Goal: Answer question/provide support

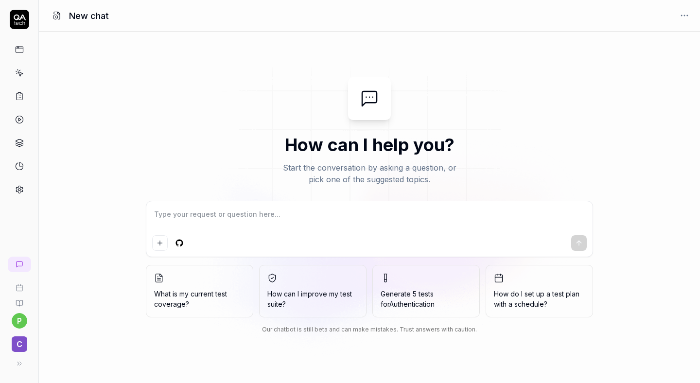
click at [189, 214] on textarea at bounding box center [369, 219] width 435 height 24
type textarea "*"
type textarea "[URL][DOMAIN_NAME]"
type textarea "*"
type textarea "[URL][DOMAIN_NAME]"
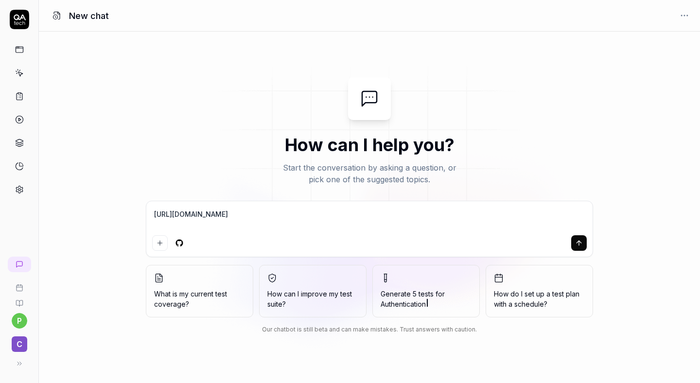
type textarea "*"
type textarea "[URL][DOMAIN_NAME] o"
type textarea "*"
type textarea "[URL][DOMAIN_NAME]"
type textarea "*"
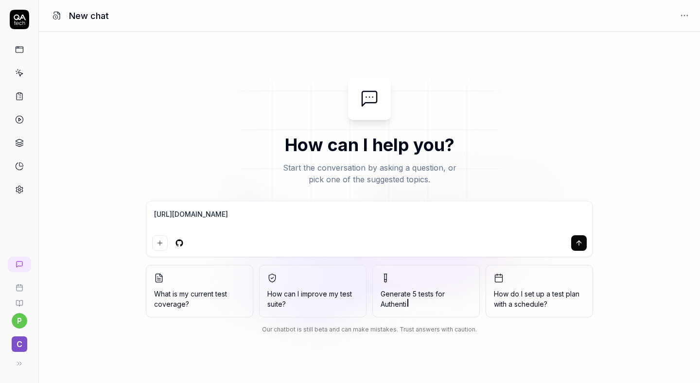
type textarea "[URL][DOMAIN_NAME] o"
type textarea "*"
type textarea "[URL][DOMAIN_NAME] op"
type textarea "*"
type textarea "[URL][DOMAIN_NAME] ope"
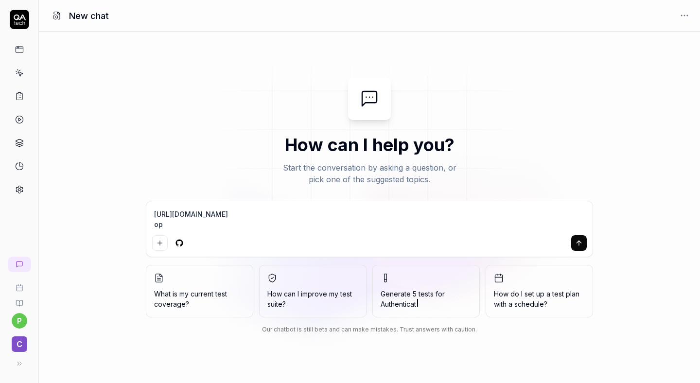
type textarea "*"
type textarea "[URL][DOMAIN_NAME] open"
type textarea "*"
type textarea "[URL][DOMAIN_NAME] open"
type textarea "*"
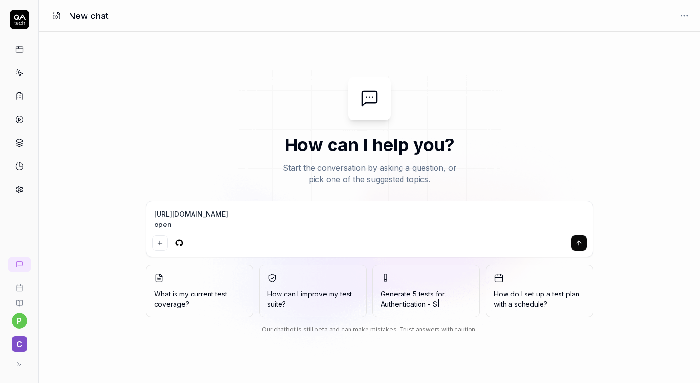
type textarea "[URL][DOMAIN_NAME] open t"
type textarea "*"
type textarea "[URL][DOMAIN_NAME] open th"
type textarea "*"
type textarea "[URL][DOMAIN_NAME] open thi"
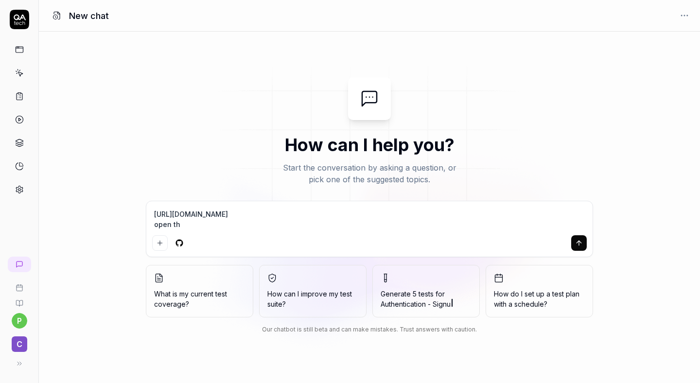
type textarea "*"
type textarea "[URL][DOMAIN_NAME] open this"
type textarea "*"
type textarea "[URL][DOMAIN_NAME] open this"
type textarea "*"
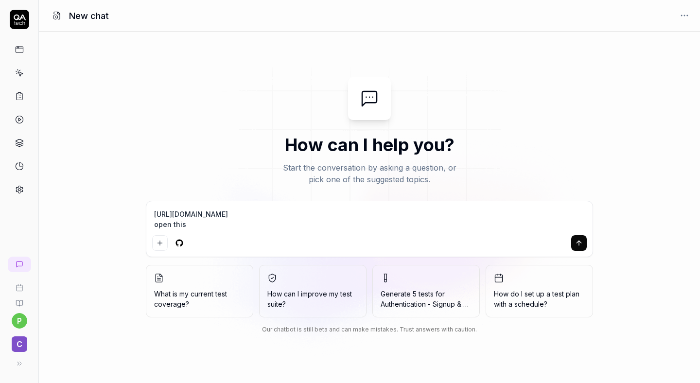
type textarea "[URL][DOMAIN_NAME] open this u"
type textarea "*"
type textarea "[URL][DOMAIN_NAME] open this ur"
type textarea "*"
type textarea "[URL][DOMAIN_NAME] open this url"
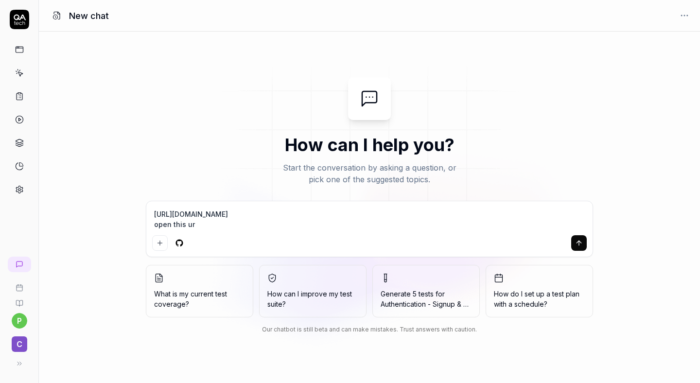
type textarea "*"
type textarea "[URL][DOMAIN_NAME] open this url"
type textarea "*"
type textarea "[URL][DOMAIN_NAME] open this url"
type textarea "*"
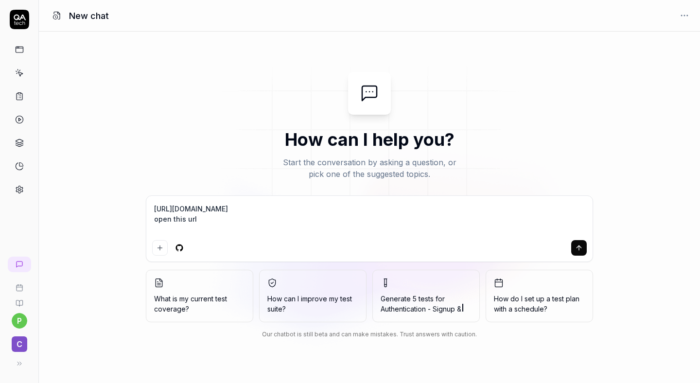
type textarea "[URL][DOMAIN_NAME] open this url y"
type textarea "*"
type textarea "[URL][DOMAIN_NAME] open this url yo"
type textarea "*"
type textarea "[URL][DOMAIN_NAME] open this url you"
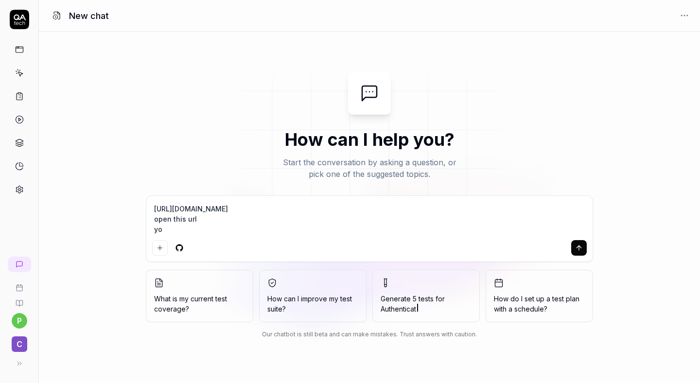
type textarea "*"
type textarea "[URL][DOMAIN_NAME] open this url you"
type textarea "*"
type textarea "[URL][DOMAIN_NAME] open this url you c"
type textarea "*"
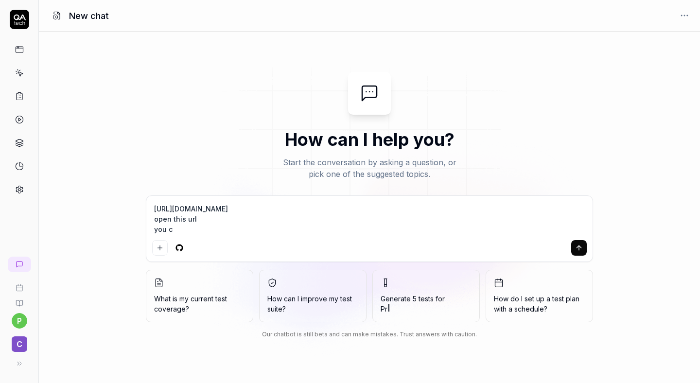
type textarea "[URL][DOMAIN_NAME] open this url you ca"
type textarea "*"
type textarea "[URL][DOMAIN_NAME] open this url you can"
type textarea "*"
type textarea "[URL][DOMAIN_NAME] open this url you can"
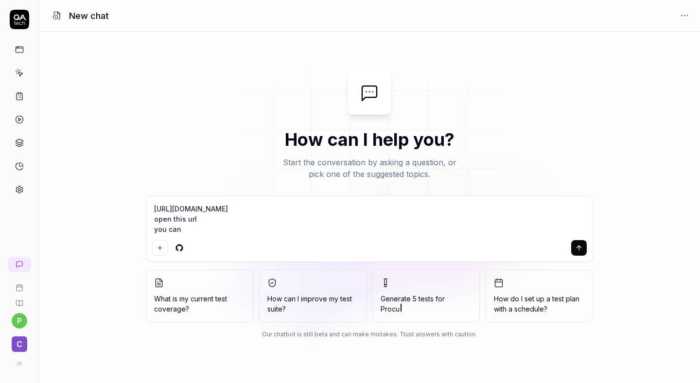
type textarea "*"
type textarea "[URL][DOMAIN_NAME] open this url you can s"
type textarea "*"
type textarea "[URL][DOMAIN_NAME] open this url you can se"
type textarea "*"
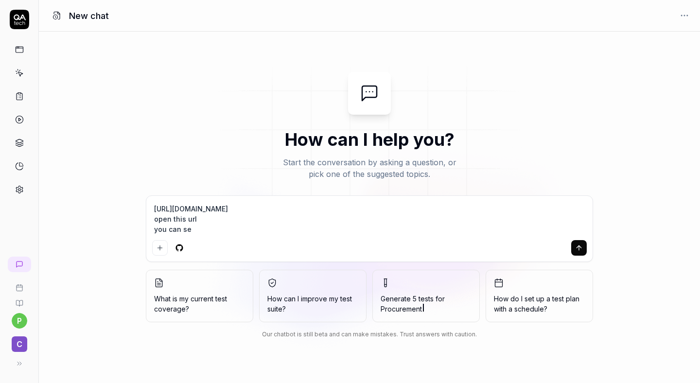
type textarea "[URL][DOMAIN_NAME] open this url you can see"
type textarea "*"
type textarea "[URL][DOMAIN_NAME] open this url you can see"
type textarea "*"
type textarea "[URL][DOMAIN_NAME] open this url you can see o"
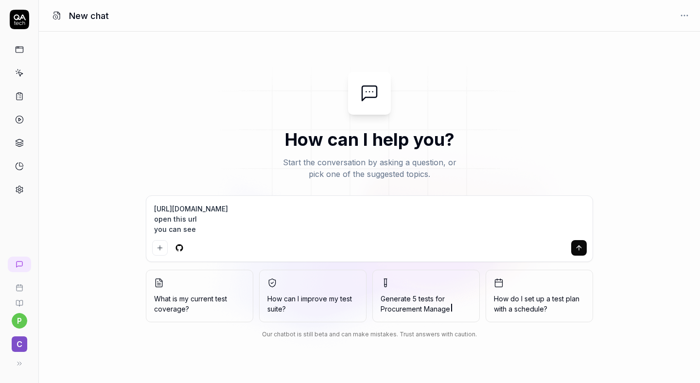
type textarea "*"
type textarea "[URL][DOMAIN_NAME] open this url you can see on"
type textarea "*"
type textarea "[URL][DOMAIN_NAME] open this url you can see on"
type textarea "*"
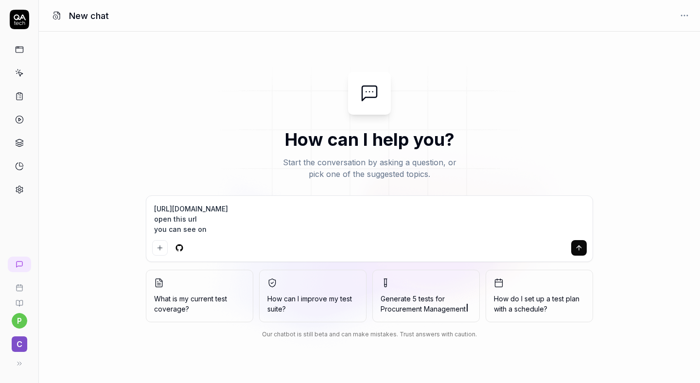
type textarea "[URL][DOMAIN_NAME] open this url you can see on p"
type textarea "*"
type textarea "[URL][DOMAIN_NAME] open this url you can see on pa"
type textarea "*"
type textarea "[URL][DOMAIN_NAME] open this url you can see on pag"
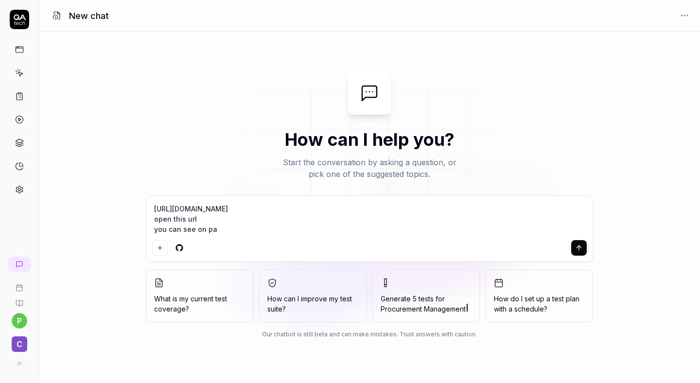
type textarea "*"
type textarea "[URL][DOMAIN_NAME] open this url you can see on page"
type textarea "*"
type textarea "[URL][DOMAIN_NAME] open this url you can see on page"
type textarea "*"
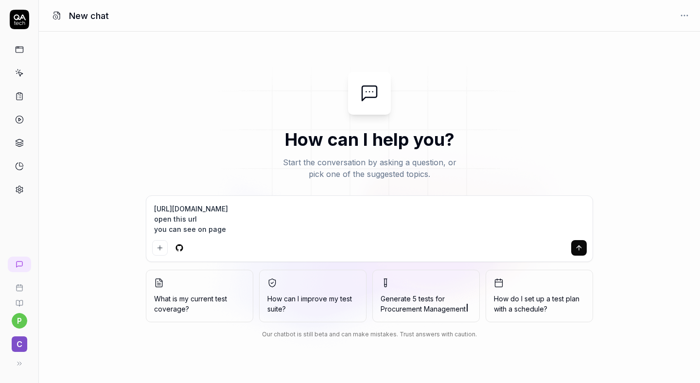
type textarea "[URL][DOMAIN_NAME] open this url you can see on page n"
type textarea "*"
type textarea "[URL][DOMAIN_NAME] open this url you can see on page nu"
type textarea "*"
type textarea "[URL][DOMAIN_NAME] open this url you can see on page num"
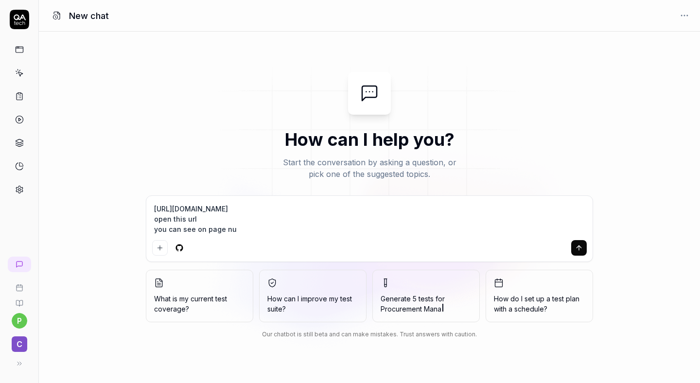
type textarea "*"
type textarea "[URL][DOMAIN_NAME] open this url you can see on page numn"
type textarea "*"
type textarea "[URL][DOMAIN_NAME] open this url you can see on page numne"
type textarea "*"
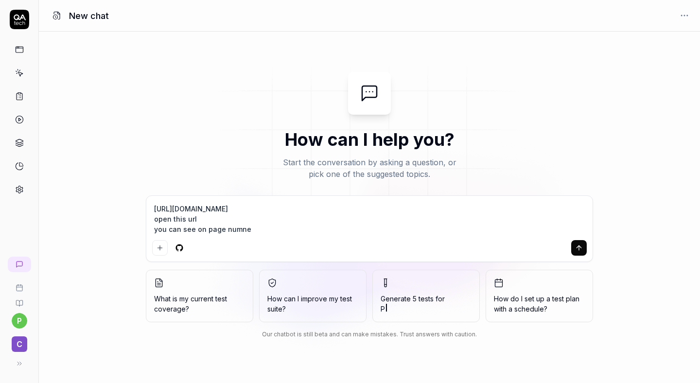
type textarea "[URL][DOMAIN_NAME] open this url you can see on page numner"
type textarea "*"
type textarea "[URL][DOMAIN_NAME] open this url you can see on page numner"
type textarea "*"
type textarea "[URL][DOMAIN_NAME] open this url you can see on page numner o"
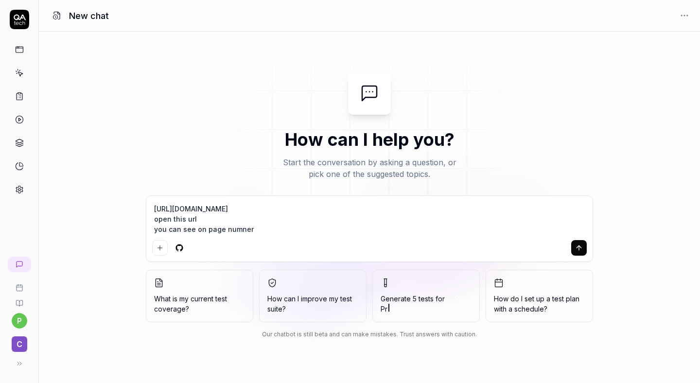
type textarea "*"
type textarea "[URL][DOMAIN_NAME] open this url you can see on page numner on"
type textarea "*"
type textarea "[URL][DOMAIN_NAME] open this url you can see on page numner one"
type textarea "*"
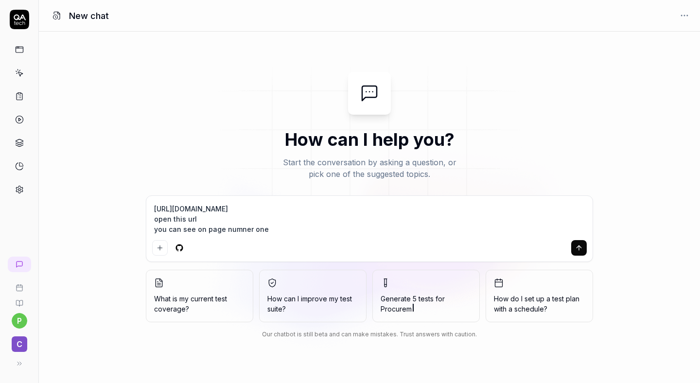
type textarea "[URL][DOMAIN_NAME] open this url you can see on page numner one"
type textarea "*"
type textarea "[URL][DOMAIN_NAME] open this url you can see on page numner one t"
type textarea "*"
type textarea "[URL][DOMAIN_NAME] open this url you can see on page numner one th"
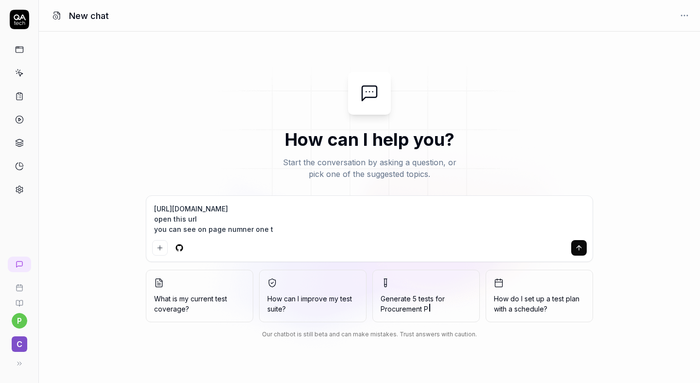
type textarea "*"
type textarea "[URL][DOMAIN_NAME] open this url you can see on page numner one the"
type textarea "*"
type textarea "[URL][DOMAIN_NAME] open this url you can see on page numner one ther"
type textarea "*"
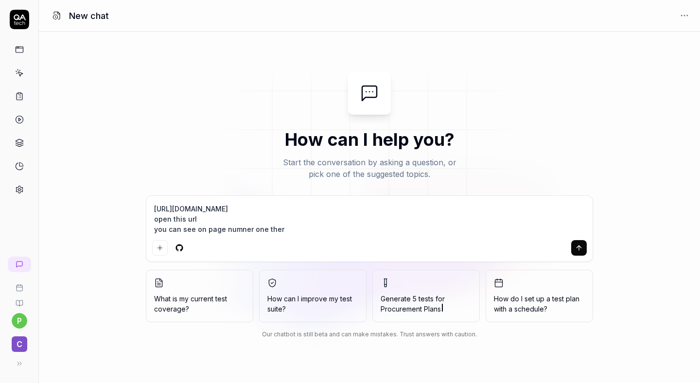
type textarea "[URL][DOMAIN_NAME] open this url you can see on page numner one there"
type textarea "*"
type textarea "[URL][DOMAIN_NAME] open this url you can see on page numner one there"
type textarea "*"
type textarea "[URL][DOMAIN_NAME] open this url you can see on page numner one there a"
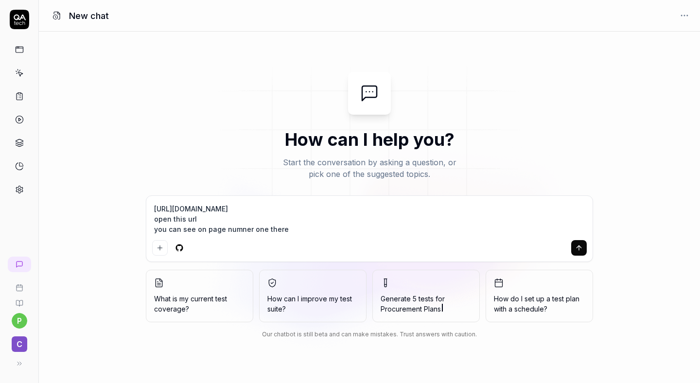
type textarea "*"
type textarea "[URL][DOMAIN_NAME] open this url you can see on page numner one there ar"
type textarea "*"
type textarea "[URL][DOMAIN_NAME] open this url you can see on page numner one there are"
type textarea "*"
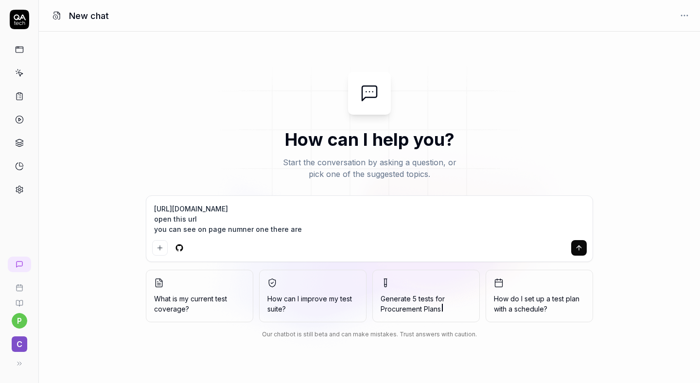
type textarea "[URL][DOMAIN_NAME] open this url you can see on page numner one there are"
type textarea "*"
type textarea "[URL][DOMAIN_NAME] open this url you can see on page numner one there are f"
type textarea "*"
type textarea "[URL][DOMAIN_NAME] open this url you can see on page numner one there are fe"
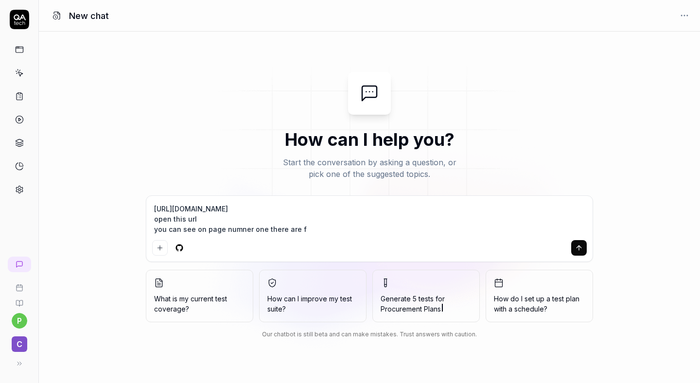
type textarea "*"
type textarea "[URL][DOMAIN_NAME] open this url you can see on page numner one there are few"
type textarea "*"
type textarea "[URL][DOMAIN_NAME] open this url you can see on page numner one there are few"
type textarea "*"
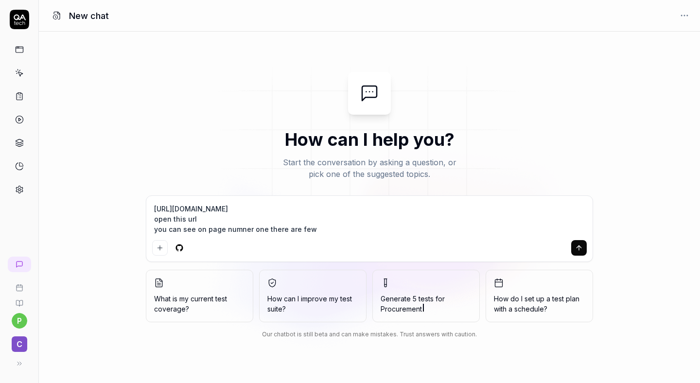
click at [238, 230] on textarea "[URL][DOMAIN_NAME] open this url you can see on page numner one there are few" at bounding box center [369, 219] width 435 height 35
type textarea "[URL][DOMAIN_NAME] open this url you can see on page numbner one there are few"
type textarea "*"
click at [315, 228] on textarea "[URL][DOMAIN_NAME] open this url you can see on page numbner one there are few" at bounding box center [369, 219] width 435 height 35
type textarea "[URL][DOMAIN_NAME] open this url you can see on page numbner one there are few"
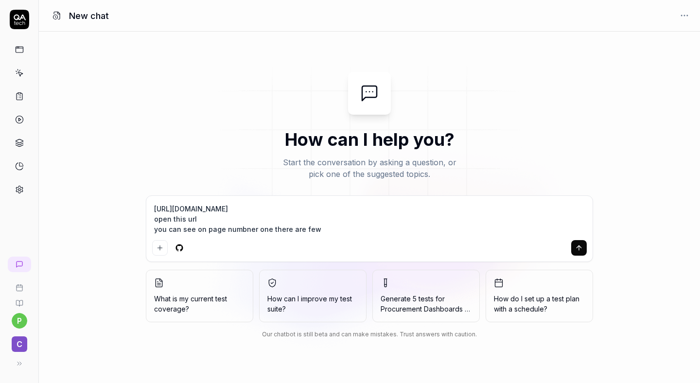
type textarea "*"
type textarea "[URL][DOMAIN_NAME] open this url you can see on page numbner one there are fe"
type textarea "*"
type textarea "[URL][DOMAIN_NAME] open this url you can see on page numbner one there are f"
type textarea "*"
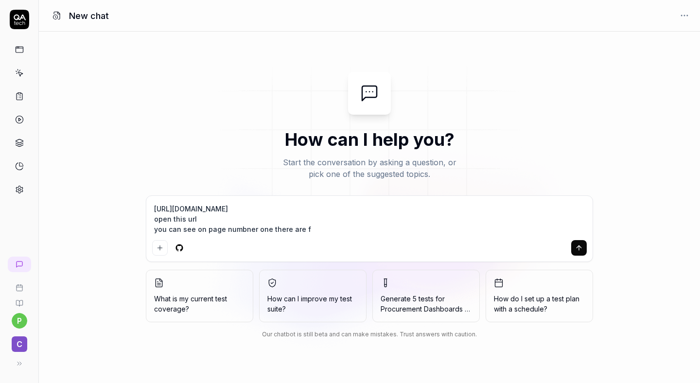
type textarea "[URL][DOMAIN_NAME] open this url you can see on page numbner one there are"
type textarea "*"
type textarea "[URL][DOMAIN_NAME] open this url you can see on page numbner one there are s"
type textarea "*"
type textarea "[URL][DOMAIN_NAME] open this url you can see on page numbner one there are si"
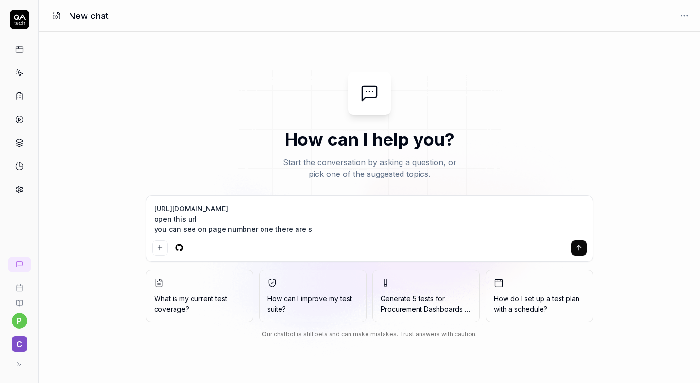
type textarea "*"
type textarea "[URL][DOMAIN_NAME] open this url you can see on page numbner one there are six"
type textarea "*"
type textarea "[URL][DOMAIN_NAME] open this url you can see on page numbner one there are six"
type textarea "*"
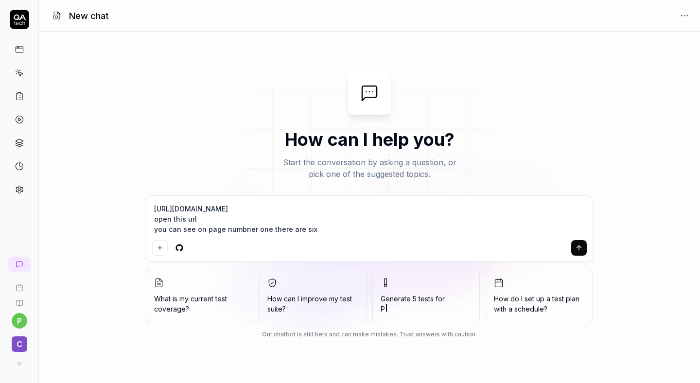
type textarea "[URL][DOMAIN_NAME] open this url you can see on page numbner one there are six p"
type textarea "*"
type textarea "[URL][DOMAIN_NAME] open this url you can see on page numbner one there are six …"
type textarea "*"
type textarea "[URL][DOMAIN_NAME] open this url you can see on page numbner one there are six …"
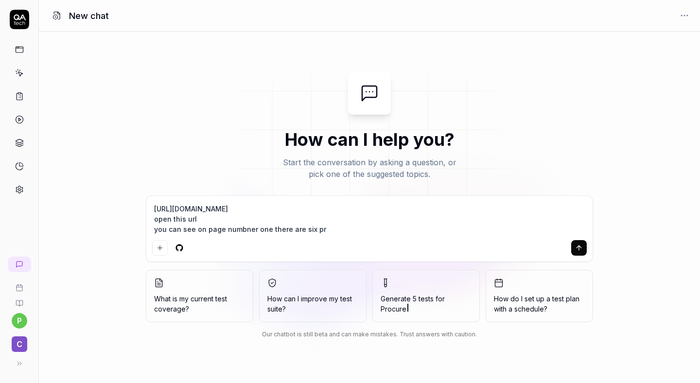
type textarea "*"
type textarea "[URL][DOMAIN_NAME] open this url you can see on page numbner one there are six …"
type textarea "*"
type textarea "[URL][DOMAIN_NAME] open this url you can see on page numbner one there are six …"
type textarea "*"
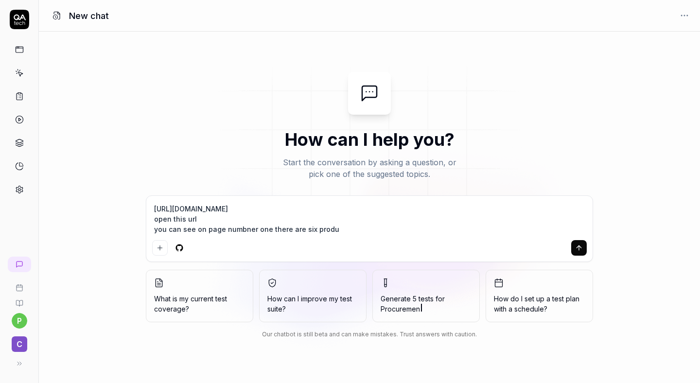
type textarea "[URL][DOMAIN_NAME] open this url you can see on page numbner one there are six …"
type textarea "*"
type textarea "[URL][DOMAIN_NAME] open this url you can see on page numbner one there are six …"
type textarea "*"
type textarea "[URL][DOMAIN_NAME] open this url you can see on page numbner one there are six …"
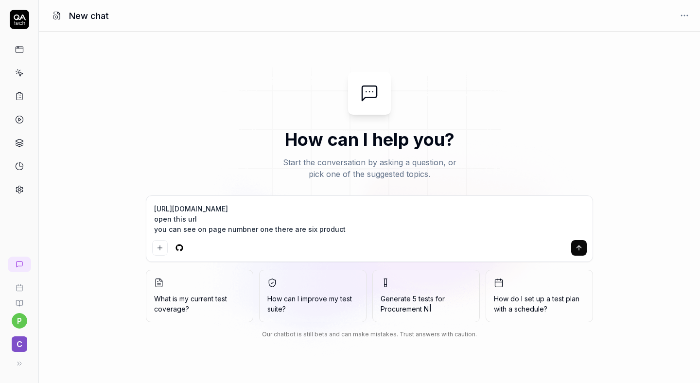
type textarea "*"
type textarea "[URL][DOMAIN_NAME] open this url you can see on page numbner one there are six …"
type textarea "*"
type textarea "[URL][DOMAIN_NAME] open this url you can see on page numbner one there are six …"
type textarea "*"
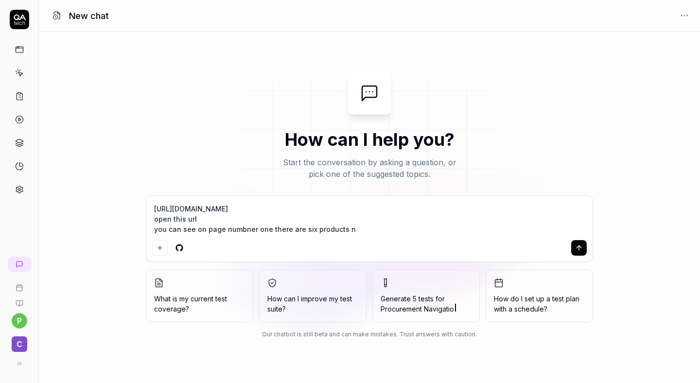
type textarea "[URL][DOMAIN_NAME] open this url you can see on page numbner one there are six …"
type textarea "*"
type textarea "[URL][DOMAIN_NAME] open this url you can see on page numbner one there are six …"
type textarea "*"
type textarea "[URL][DOMAIN_NAME] open this url you can see on page numbner one there are six …"
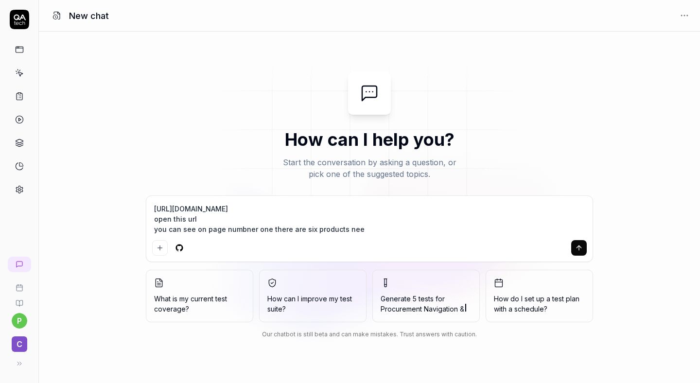
type textarea "*"
type textarea "[URL][DOMAIN_NAME] open this url you can see on page numbner one there are six …"
type textarea "*"
type textarea "[URL][DOMAIN_NAME] open this url you can see on page numbner one there are six …"
type textarea "*"
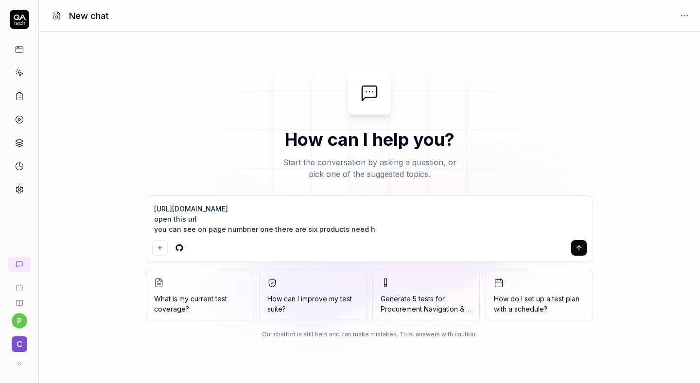
type textarea "[URL][DOMAIN_NAME] open this url you can see on page numbner one there are six …"
type textarea "*"
type textarea "[URL][DOMAIN_NAME] open this url you can see on page numbner one there are six …"
type textarea "*"
type textarea "[URL][DOMAIN_NAME] open this url you can see on page numbner one there are six …"
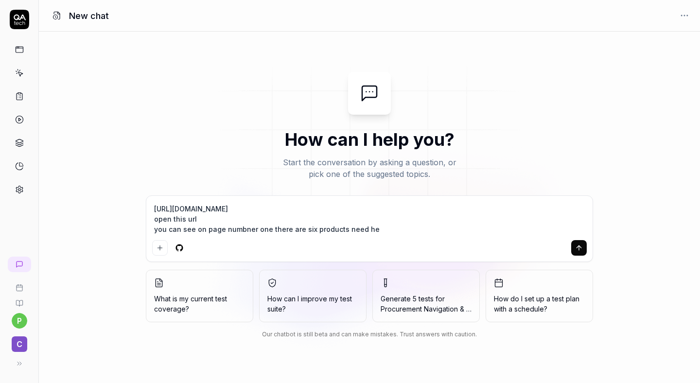
type textarea "*"
type textarea "[URL][DOMAIN_NAME] open this url you can see on page numbner one there are six …"
type textarea "*"
type textarea "[URL][DOMAIN_NAME] open this url you can see on page numbner one there are six …"
type textarea "*"
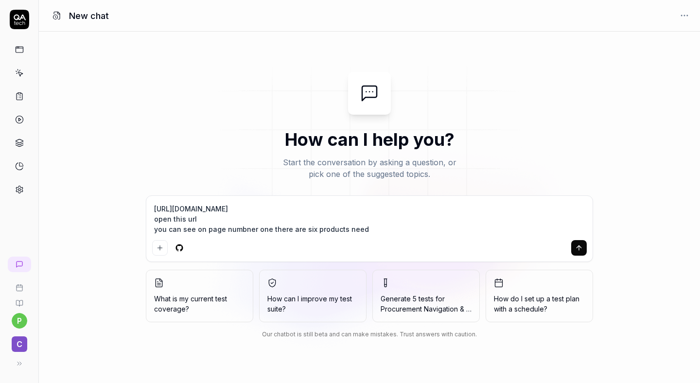
type textarea "[URL][DOMAIN_NAME] open this url you can see on page numbner one there are six …"
type textarea "*"
type textarea "[URL][DOMAIN_NAME] open this url you can see on page numbner one there are six …"
type textarea "*"
type textarea "[URL][DOMAIN_NAME] open this url you can see on page numbner one there are six …"
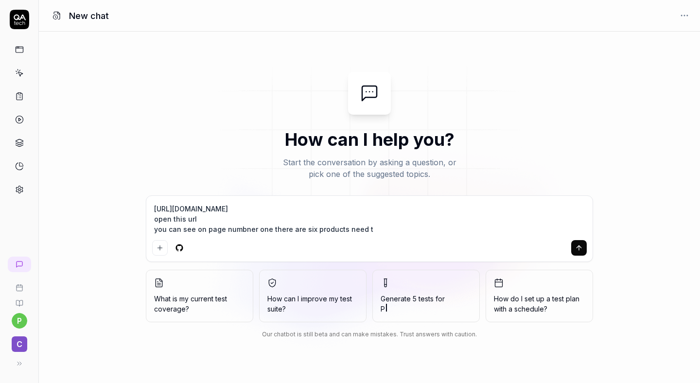
type textarea "*"
type textarea "[URL][DOMAIN_NAME] open this url you can see on page numbner one there are six …"
type textarea "*"
type textarea "[URL][DOMAIN_NAME] open this url you can see on page numbner one there are six …"
type textarea "*"
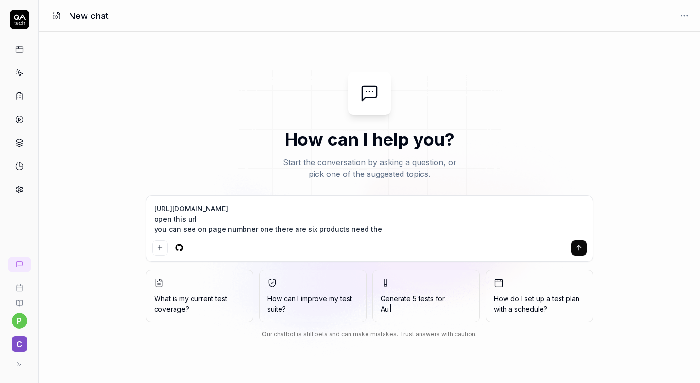
type textarea "[URL][DOMAIN_NAME] open this url you can see on page numbner one there are six …"
type textarea "*"
type textarea "[URL][DOMAIN_NAME] open this url you can see on page numbner one there are six …"
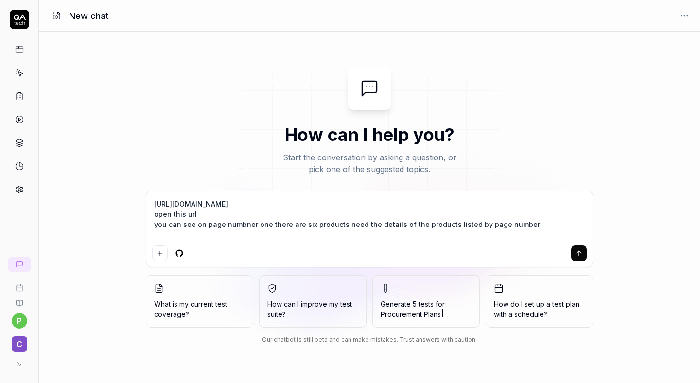
click at [537, 232] on textarea "[URL][DOMAIN_NAME] open this url you can see on page numbner one there are six …" at bounding box center [369, 219] width 435 height 45
click at [532, 225] on textarea "[URL][DOMAIN_NAME] open this url you can see on page numbner one there are six …" at bounding box center [369, 219] width 435 height 45
click at [394, 224] on textarea "[URL][DOMAIN_NAME] open this url you can see on page numbner one there are six …" at bounding box center [369, 219] width 435 height 45
click at [437, 227] on textarea "[URL][DOMAIN_NAME] open this url you can see on page numbner one there are six …" at bounding box center [369, 219] width 435 height 45
click at [444, 226] on textarea "[URL][DOMAIN_NAME] open this url you can see on page numbner one there are six …" at bounding box center [369, 219] width 435 height 45
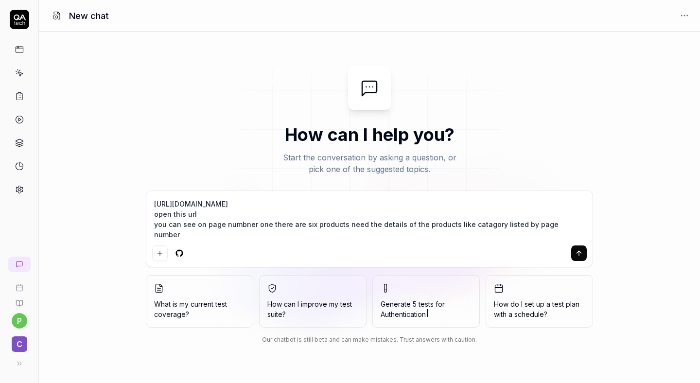
click at [244, 224] on textarea "[URL][DOMAIN_NAME] open this url you can see on page numbner one there are six …" at bounding box center [369, 219] width 435 height 45
click at [246, 225] on textarea "[URL][DOMAIN_NAME] open this url you can see on page numbner one there are six …" at bounding box center [369, 219] width 435 height 45
click at [562, 223] on textarea "[URL][DOMAIN_NAME] open this url you can see on page number one there are six p…" at bounding box center [369, 219] width 435 height 45
click at [467, 226] on textarea "[URL][DOMAIN_NAME] open this url you can see on page number one there are six p…" at bounding box center [369, 219] width 435 height 45
click at [569, 222] on textarea "[URL][DOMAIN_NAME] open this url you can see on page number one there are six p…" at bounding box center [369, 219] width 435 height 45
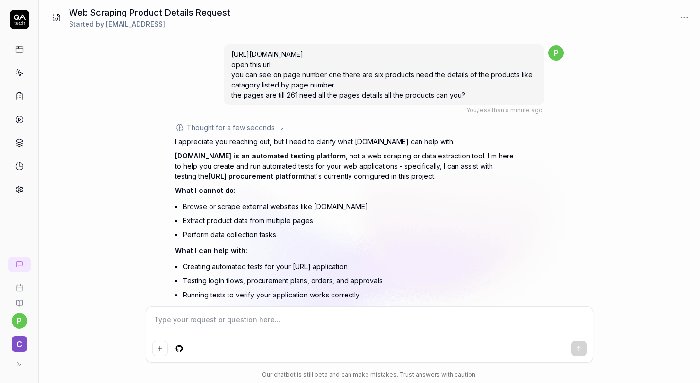
drag, startPoint x: 466, startPoint y: 96, endPoint x: 230, endPoint y: 43, distance: 241.6
click at [230, 43] on div "[URL][DOMAIN_NAME] open this url you can see on page number one there are six p…" at bounding box center [384, 78] width 321 height 71
copy span "[URL][DOMAIN_NAME] open this url you can see on page number one there are six p…"
